Goal: Information Seeking & Learning: Learn about a topic

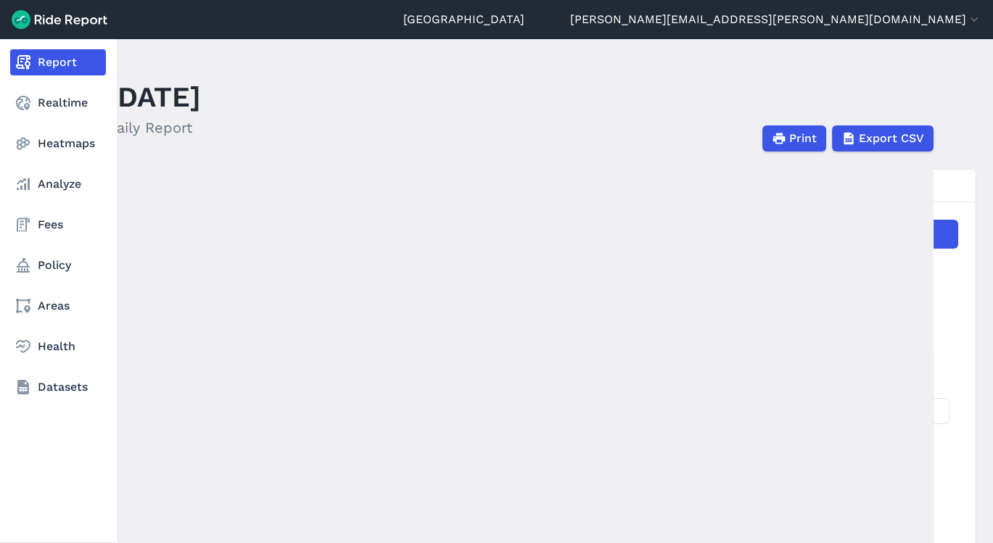
click at [31, 121] on nav "Report Realtime Heatmaps Analyze Fees Policy Areas Health Datasets" at bounding box center [58, 224] width 116 height 371
click at [33, 116] on nav "Report Realtime Heatmaps Analyze Fees Policy Areas Health Datasets" at bounding box center [58, 224] width 116 height 371
click at [35, 114] on link "Realtime" at bounding box center [58, 103] width 96 height 26
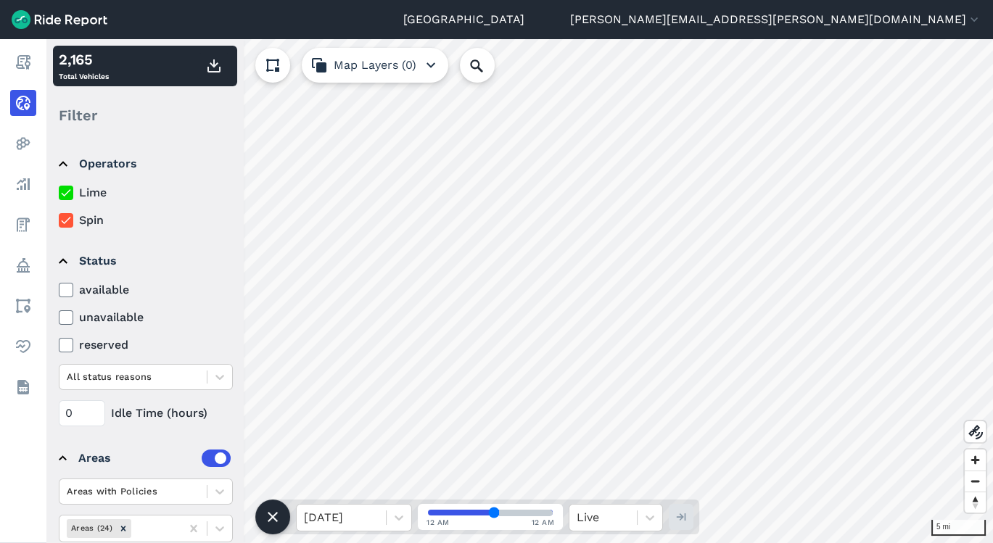
type input "51"
drag, startPoint x: 495, startPoint y: 509, endPoint x: 577, endPoint y: 522, distance: 83.0
click at [552, 515] on input "range" at bounding box center [490, 513] width 125 height 6
click at [272, 531] on button at bounding box center [272, 517] width 35 height 35
click at [273, 523] on use at bounding box center [273, 517] width 14 height 14
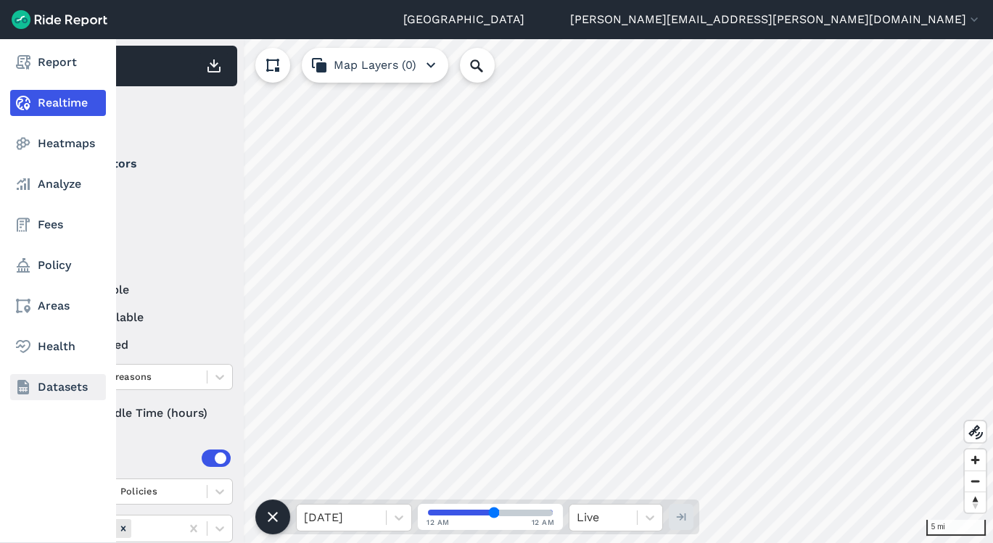
click at [62, 374] on link "Datasets" at bounding box center [58, 387] width 96 height 26
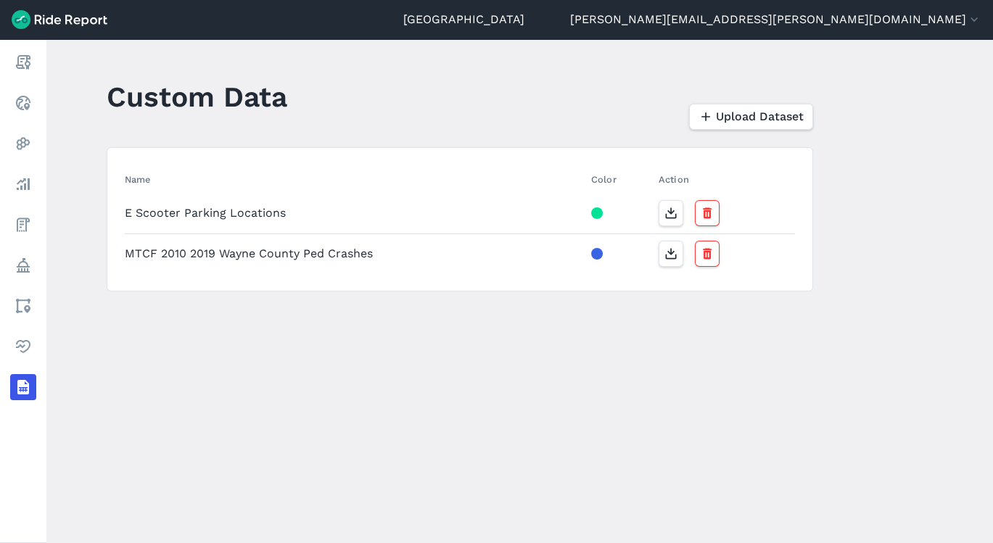
click at [220, 352] on main "Custom Data Upload Dataset Name Color Action E Scooter Parking Locations MTCF 2…" at bounding box center [519, 291] width 946 height 504
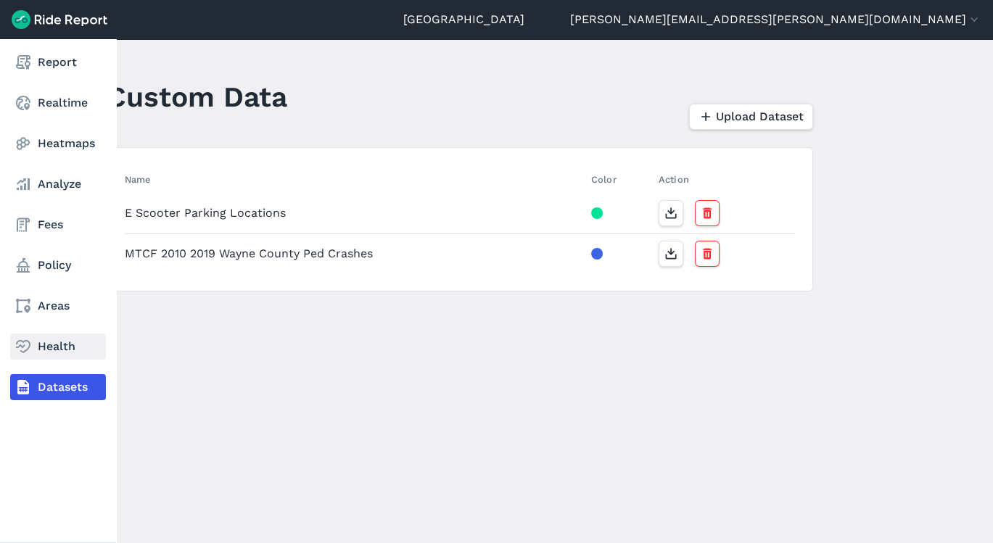
click at [68, 349] on link "Health" at bounding box center [58, 346] width 96 height 26
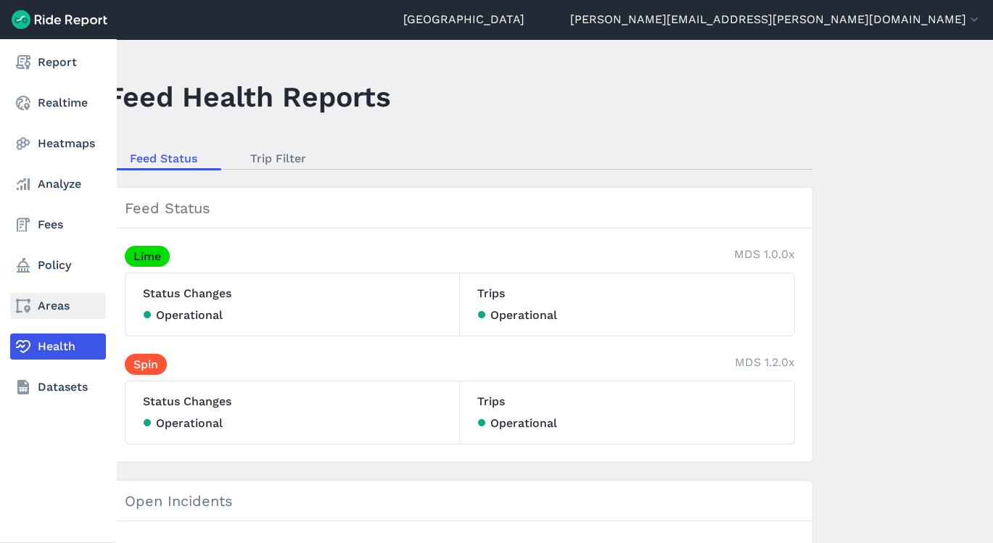
click at [59, 306] on link "Areas" at bounding box center [58, 306] width 96 height 26
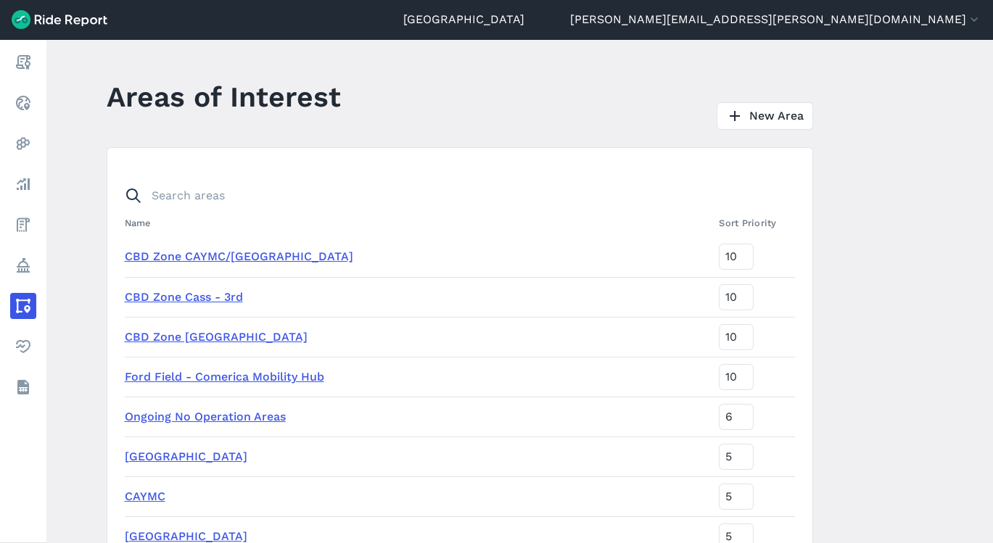
click at [981, 165] on main "Areas of Interest New Area Name Sort Priority [GEOGRAPHIC_DATA] [GEOGRAPHIC_DAT…" at bounding box center [519, 291] width 946 height 504
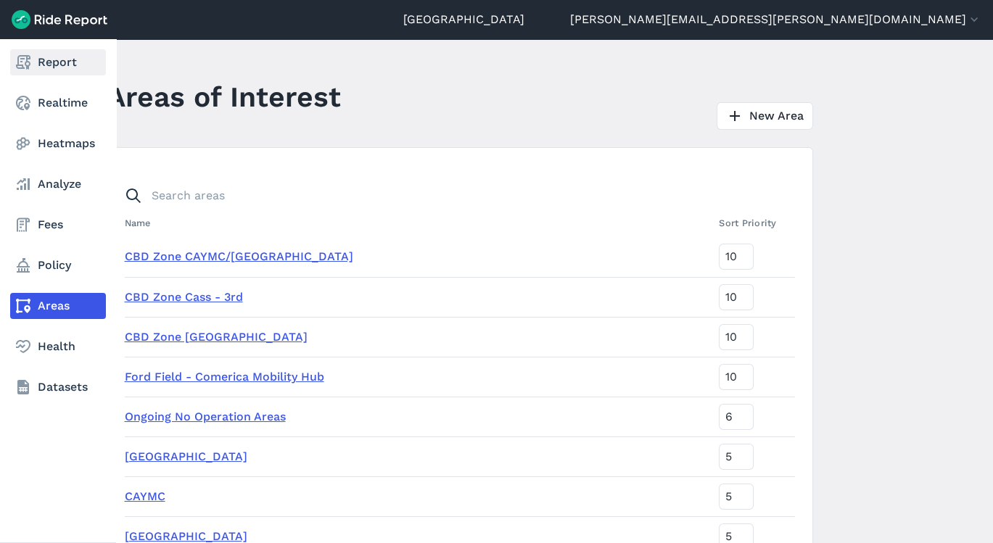
click at [37, 70] on link "Report" at bounding box center [58, 62] width 96 height 26
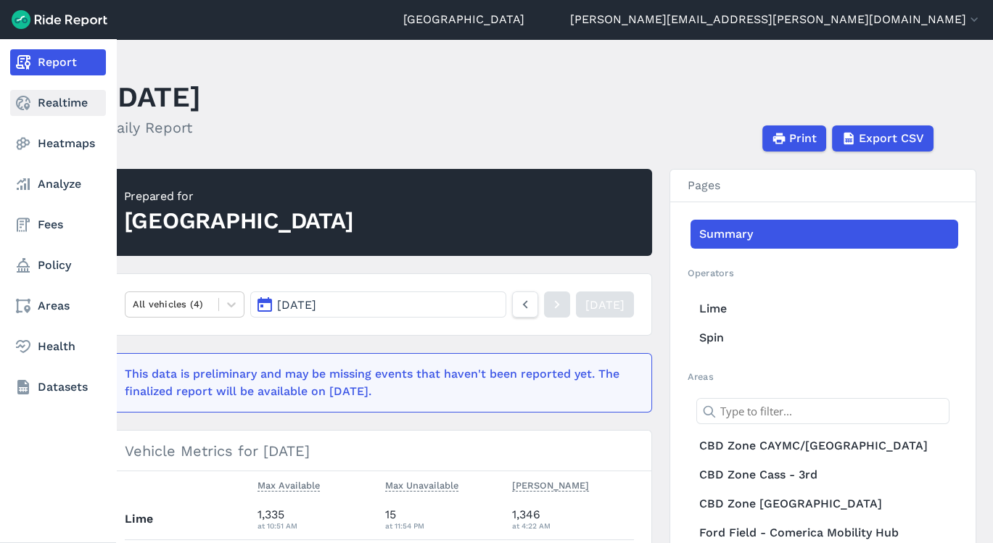
click at [51, 94] on link "Realtime" at bounding box center [58, 103] width 96 height 26
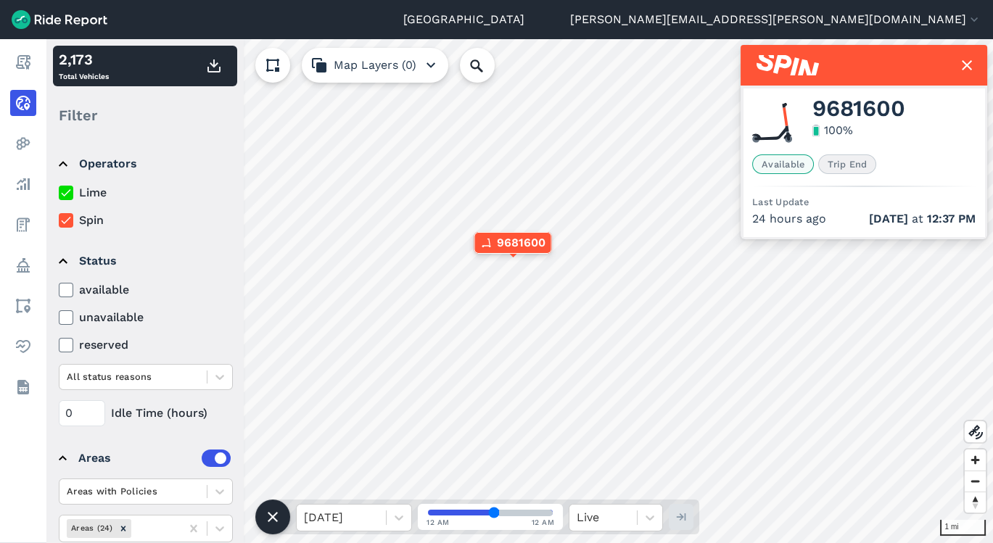
click at [871, 151] on div "9681600 100 % Available Trip End Last Update 24 hours ago [DATE] 12:37 PM" at bounding box center [863, 162] width 241 height 148
click at [853, 197] on div "9681600 100 % Available Trip End Last Update 24 hours ago [DATE] 12:37 PM" at bounding box center [863, 162] width 241 height 148
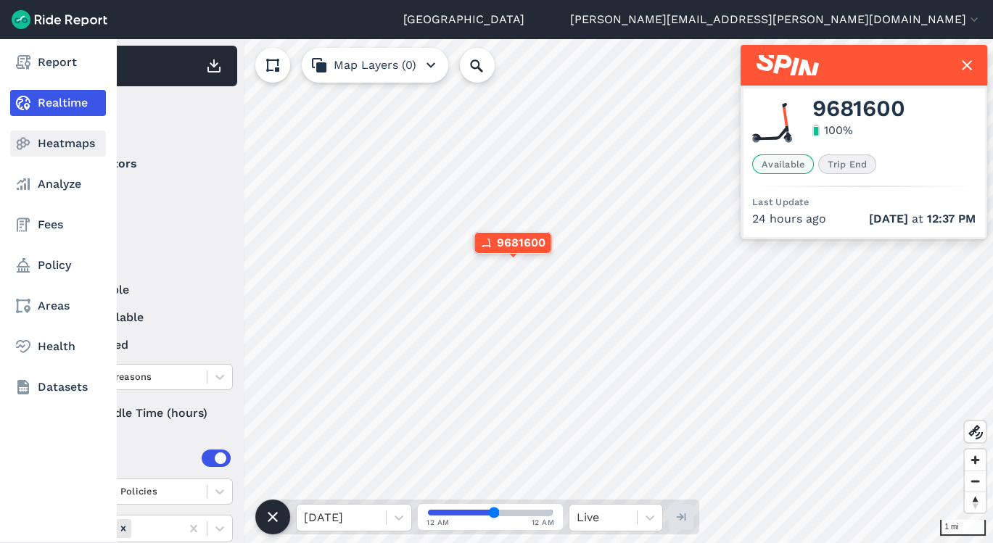
click at [21, 145] on use at bounding box center [24, 144] width 14 height 12
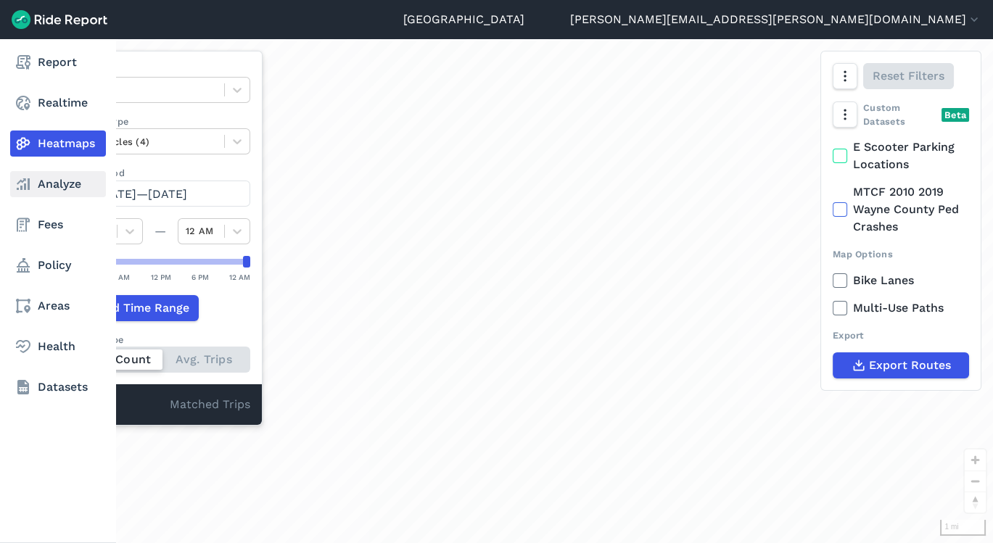
click at [55, 186] on link "Analyze" at bounding box center [58, 184] width 96 height 26
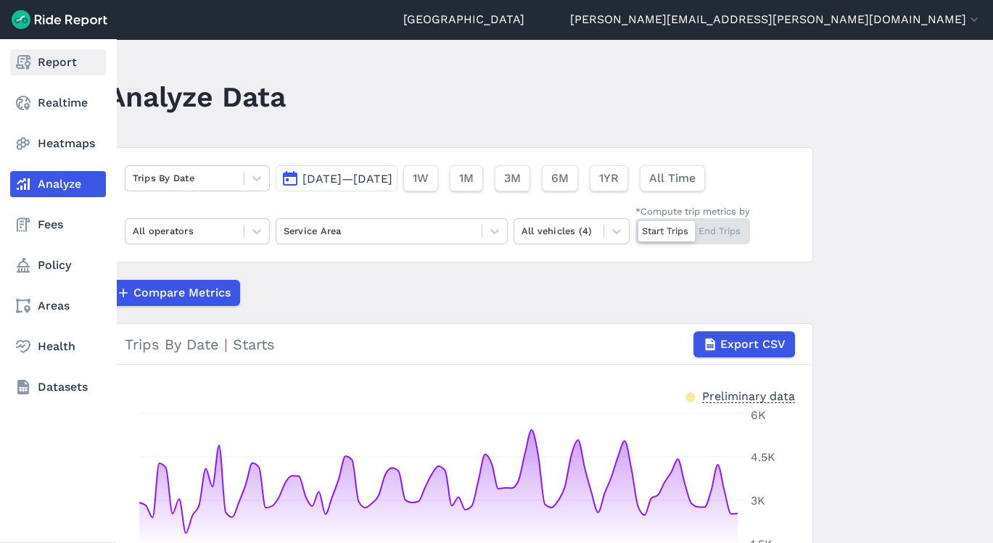
click at [49, 68] on link "Report" at bounding box center [58, 62] width 96 height 26
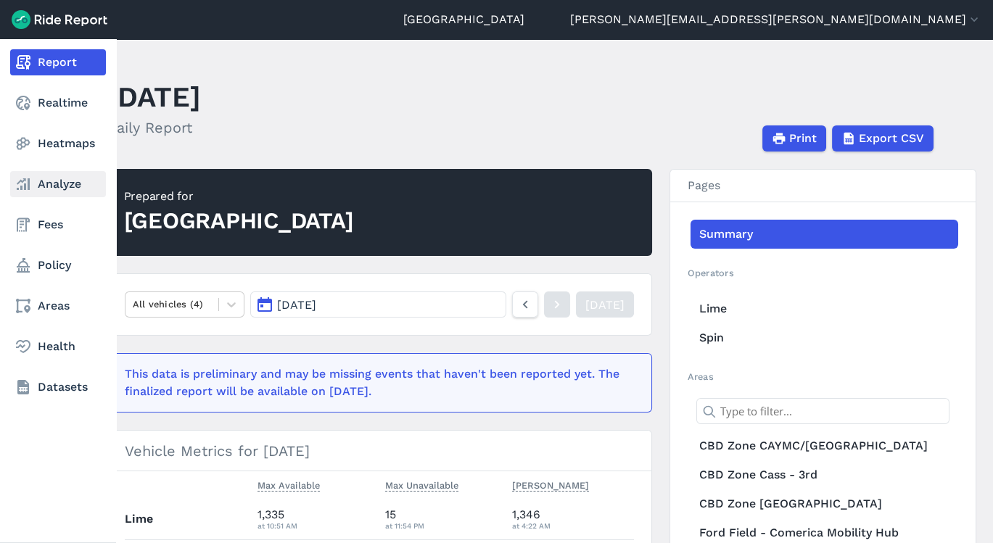
click at [65, 193] on link "Analyze" at bounding box center [58, 184] width 96 height 26
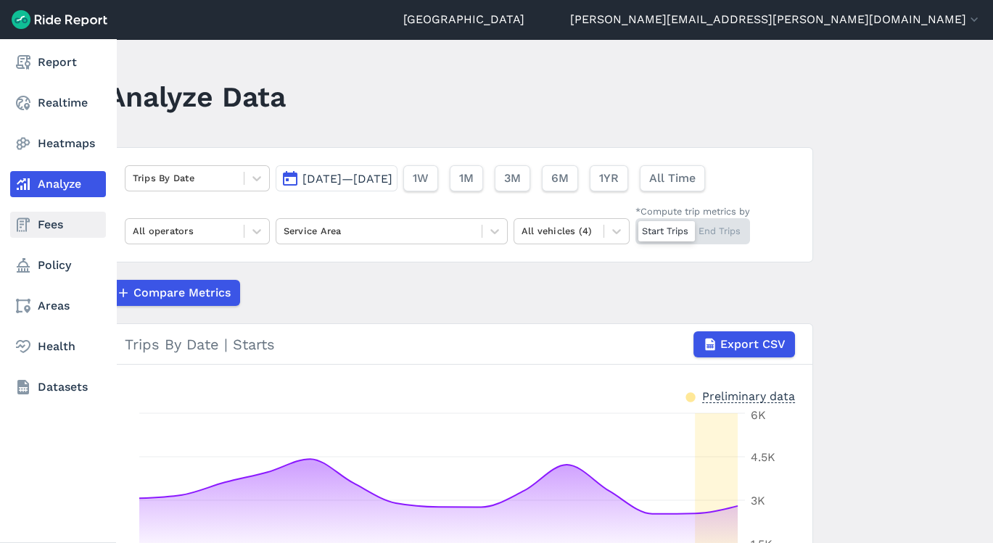
click at [61, 226] on link "Fees" at bounding box center [58, 225] width 96 height 26
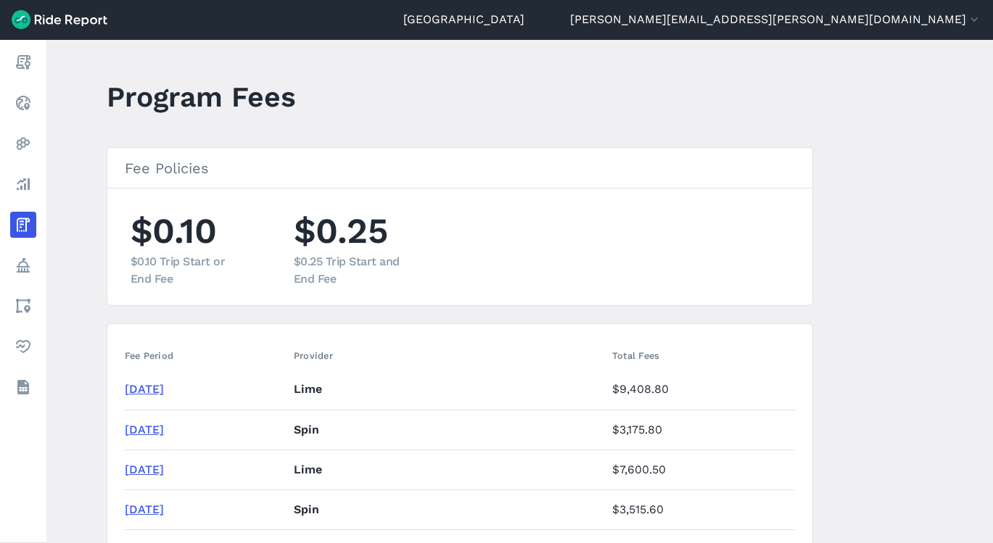
click at [247, 189] on section "Fee Policies $0.10 $0.10 Trip Start or End Fee $0.25 $0.25 Trip Start and End F…" at bounding box center [460, 226] width 706 height 159
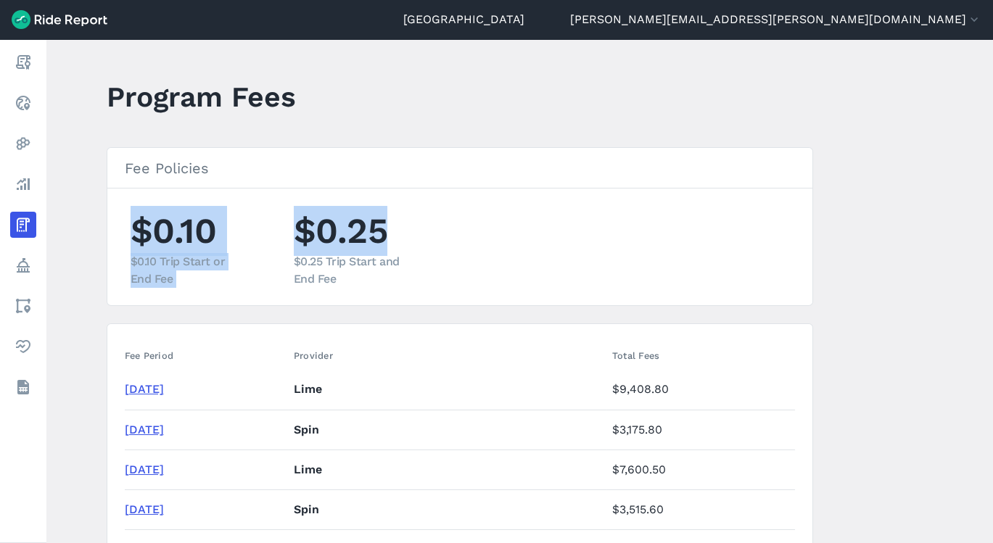
drag, startPoint x: 605, startPoint y: 174, endPoint x: 468, endPoint y: 232, distance: 149.5
click at [468, 232] on section "Fee Policies $0.10 $0.10 Trip Start or End Fee $0.25 $0.25 Trip Start and End F…" at bounding box center [460, 226] width 706 height 159
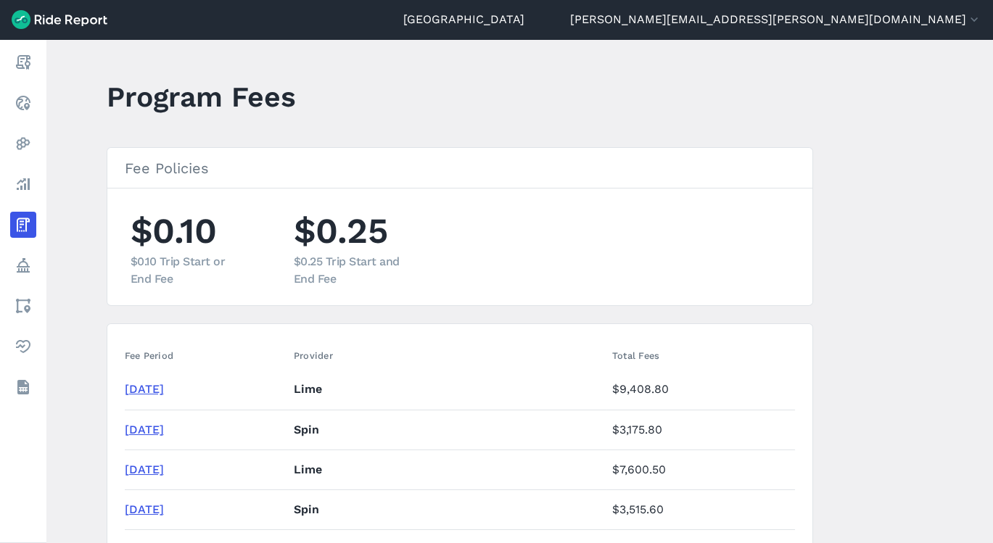
drag, startPoint x: 468, startPoint y: 232, endPoint x: 449, endPoint y: 268, distance: 40.5
click at [449, 268] on ul "$0.10 $0.10 Trip Start or End Fee $0.25 $0.25 Trip Start and End Fee" at bounding box center [460, 247] width 670 height 82
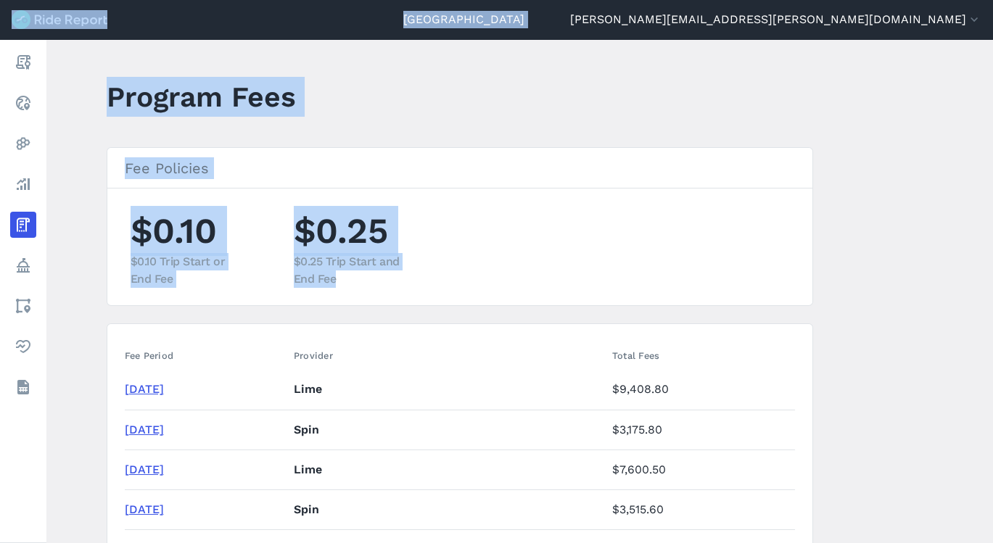
drag, startPoint x: 448, startPoint y: 286, endPoint x: 318, endPoint y: -40, distance: 351.1
click at [318, 0] on html "Detroit [EMAIL_ADDRESS][PERSON_NAME][DOMAIN_NAME] Settings Terms Sign Out Repor…" at bounding box center [496, 271] width 993 height 543
drag, startPoint x: 318, startPoint y: -40, endPoint x: 378, endPoint y: 189, distance: 236.7
click at [378, 189] on section "Fee Policies $0.10 $0.10 Trip Start or End Fee $0.25 $0.25 Trip Start and End F…" at bounding box center [460, 226] width 706 height 159
click at [418, 269] on ul "$0.10 $0.10 Trip Start or End Fee $0.25 $0.25 Trip Start and End Fee" at bounding box center [460, 247] width 670 height 82
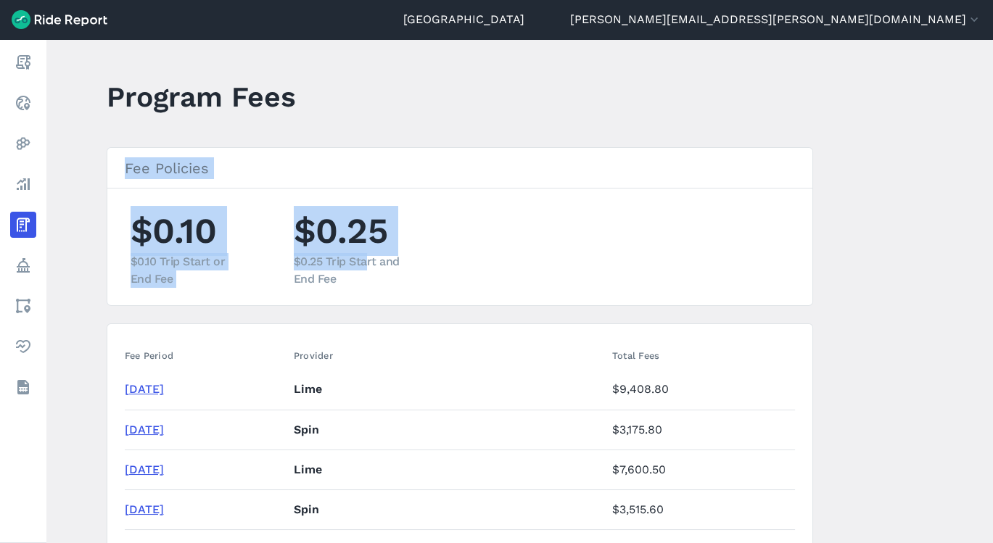
drag, startPoint x: 363, startPoint y: 255, endPoint x: 124, endPoint y: 146, distance: 262.8
click at [124, 147] on section "Fee Policies $0.10 $0.10 Trip Start or End Fee $0.25 $0.25 Trip Start and End F…" at bounding box center [460, 226] width 706 height 159
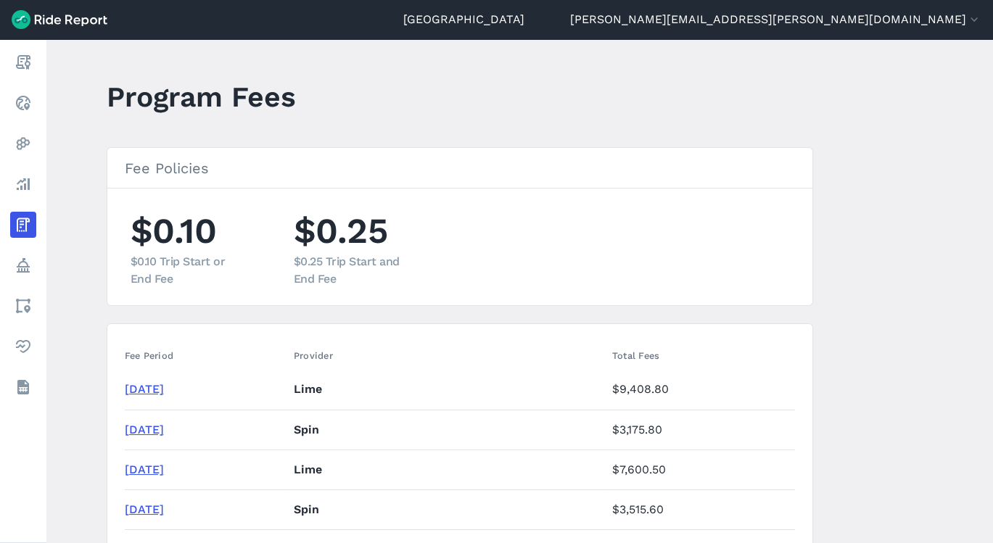
click at [396, 291] on section "Fee Policies $0.10 $0.10 Trip Start or End Fee $0.25 $0.25 Trip Start and End F…" at bounding box center [460, 226] width 706 height 159
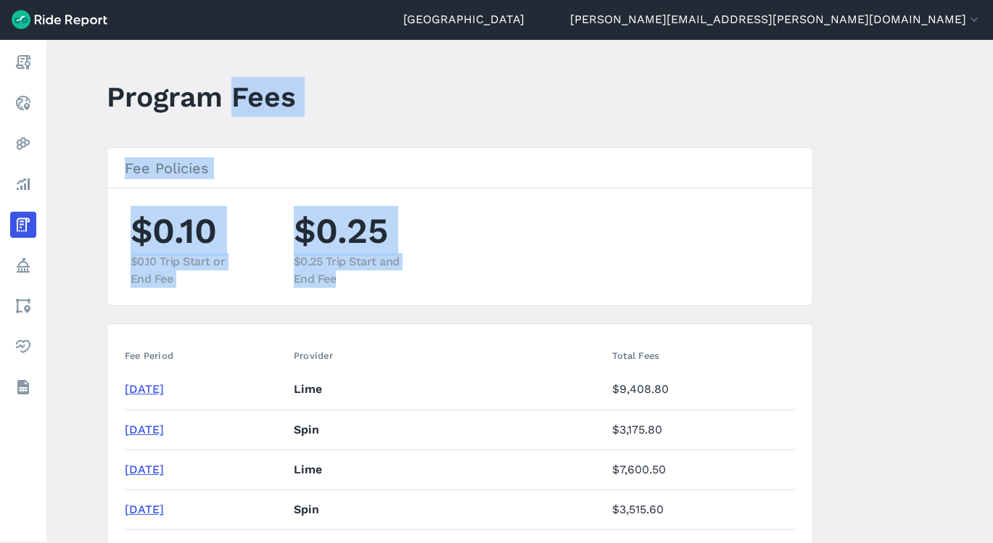
drag, startPoint x: 395, startPoint y: 291, endPoint x: 224, endPoint y: 78, distance: 273.3
drag, startPoint x: 224, startPoint y: 78, endPoint x: 363, endPoint y: 174, distance: 169.3
click at [363, 174] on h3 "Fee Policies" at bounding box center [459, 168] width 705 height 41
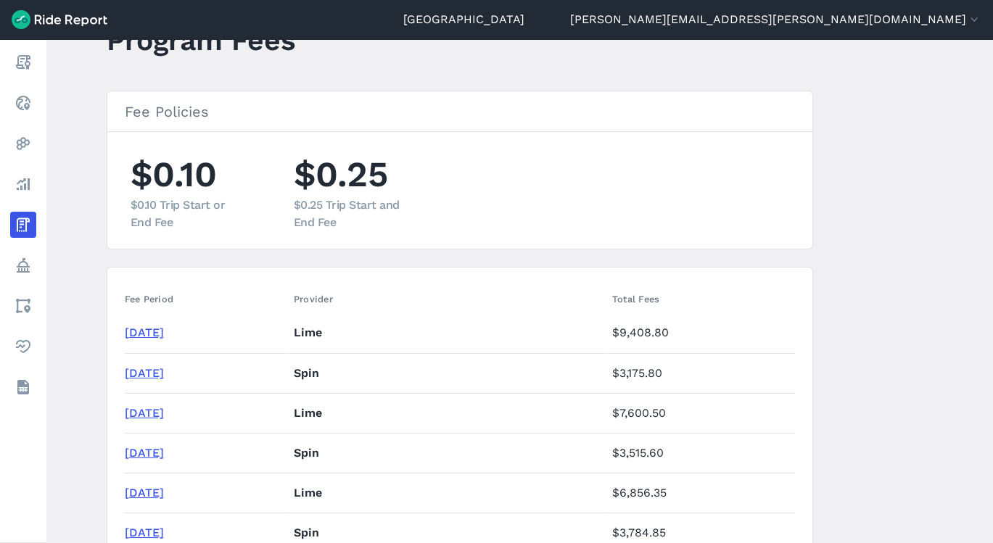
scroll to position [32, 0]
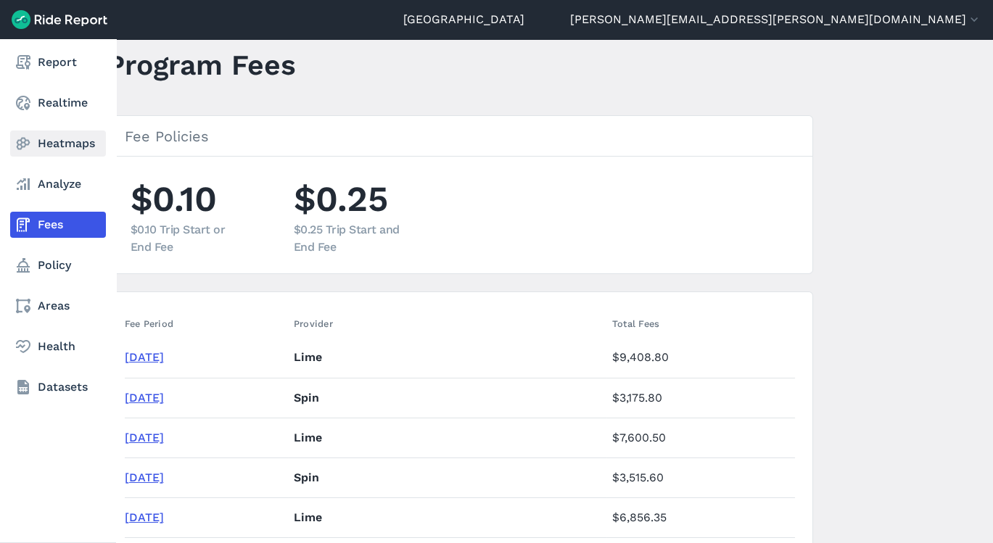
click at [49, 153] on link "Heatmaps" at bounding box center [58, 143] width 96 height 26
